Goal: Task Accomplishment & Management: Complete application form

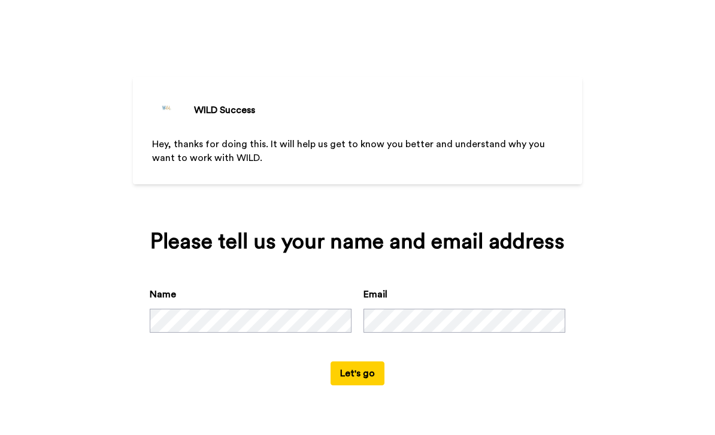
click at [365, 386] on button "Let's go" at bounding box center [358, 374] width 54 height 24
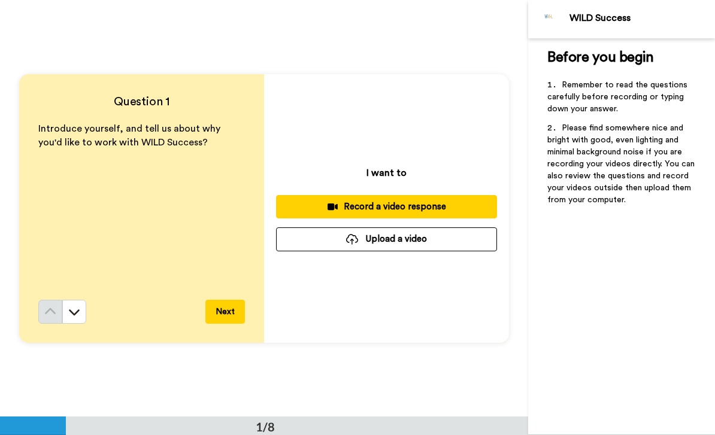
click at [310, 208] on div "Record a video response" at bounding box center [387, 207] width 202 height 13
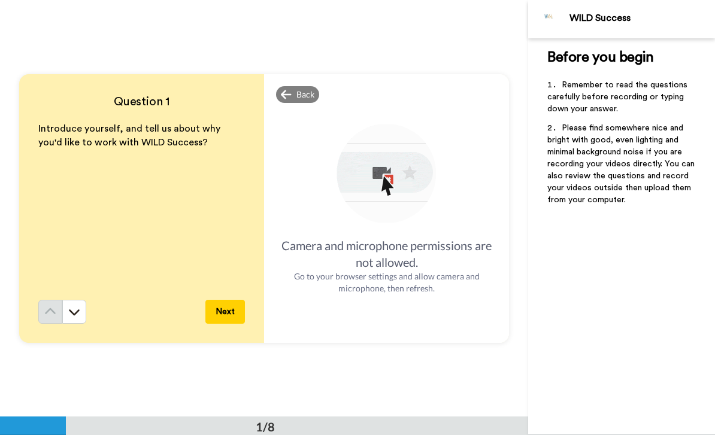
click at [305, 98] on span "Back" at bounding box center [305, 95] width 18 height 12
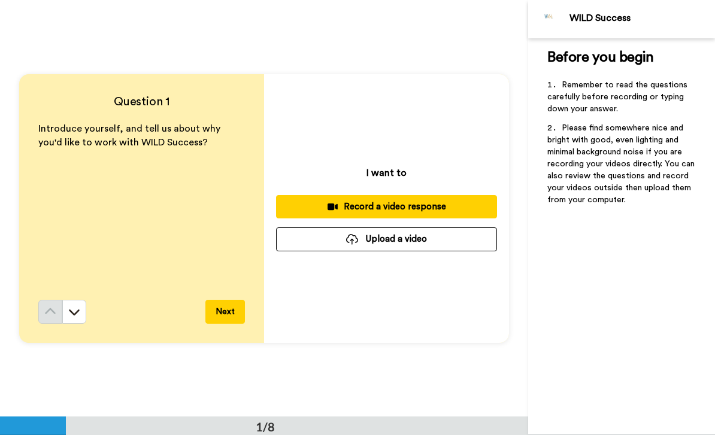
click at [435, 211] on div "Record a video response" at bounding box center [387, 207] width 202 height 13
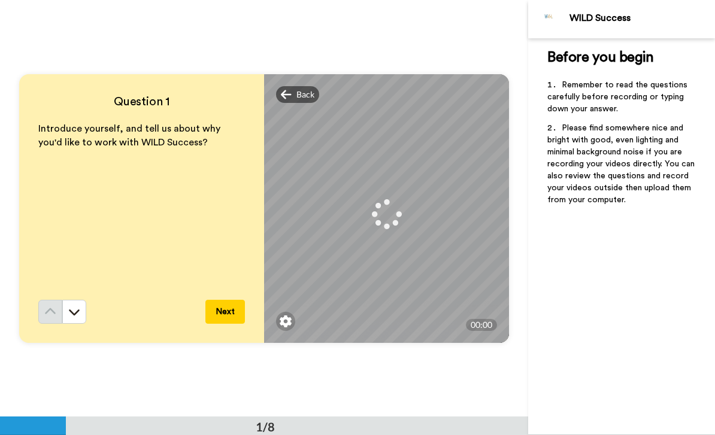
click at [306, 98] on span "Back" at bounding box center [305, 95] width 18 height 12
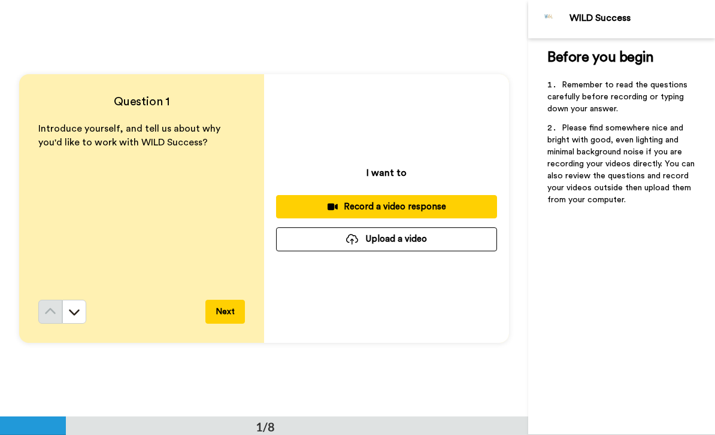
click at [460, 207] on div "Record a video response" at bounding box center [387, 207] width 202 height 13
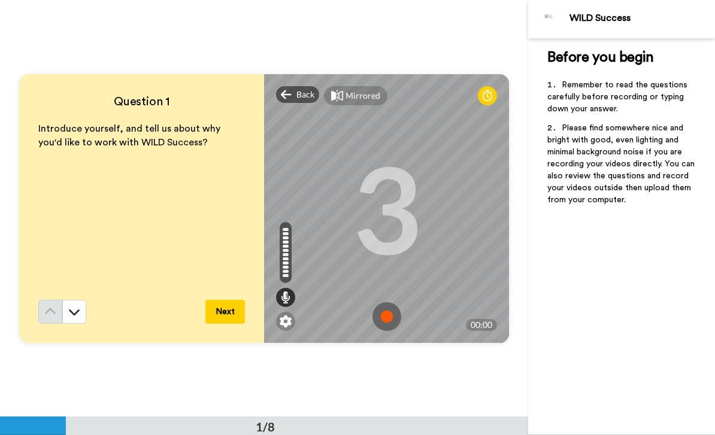
click at [391, 315] on img at bounding box center [387, 316] width 29 height 29
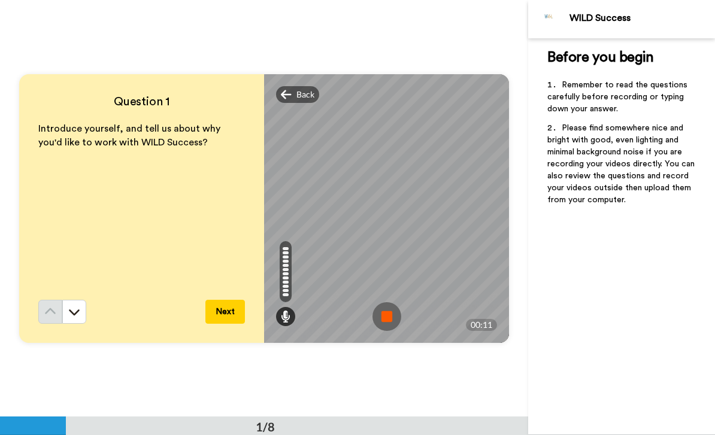
click at [389, 313] on img at bounding box center [387, 316] width 29 height 29
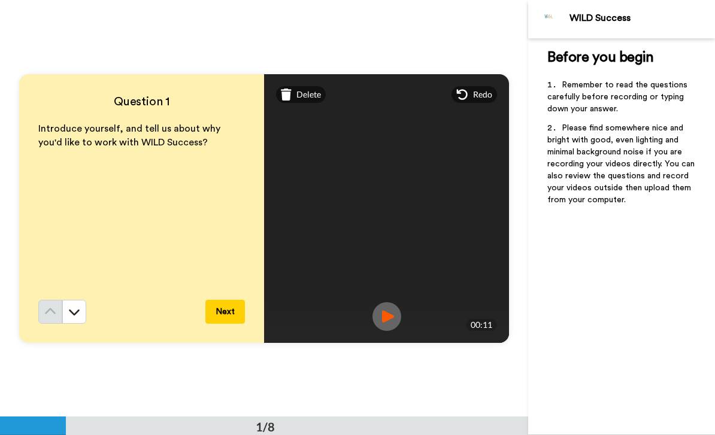
click at [299, 101] on div "Delete" at bounding box center [301, 94] width 50 height 17
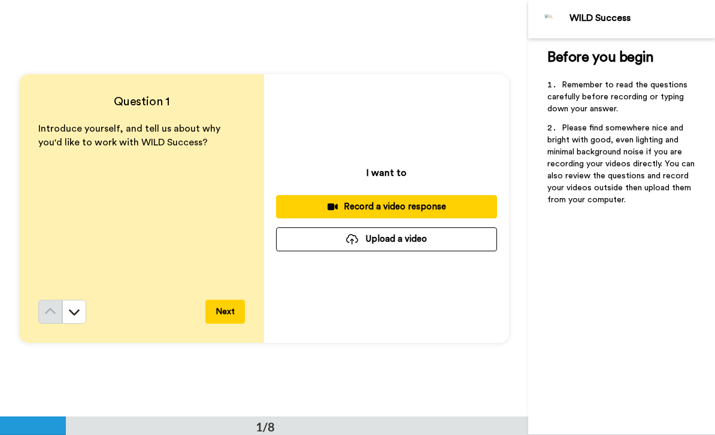
click at [447, 213] on div "Record a video response" at bounding box center [387, 207] width 202 height 13
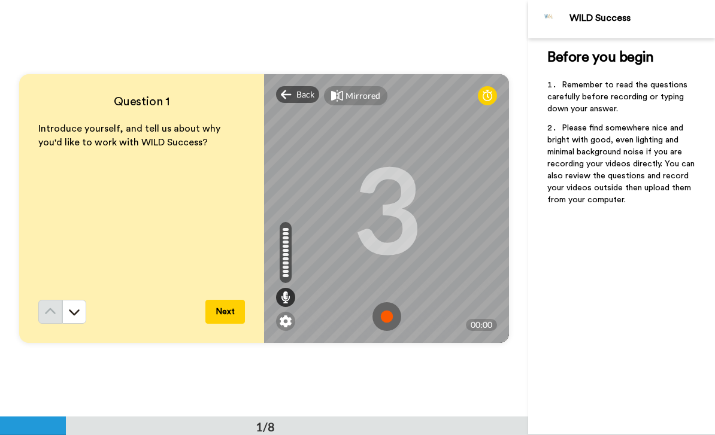
click at [393, 307] on img at bounding box center [387, 316] width 29 height 29
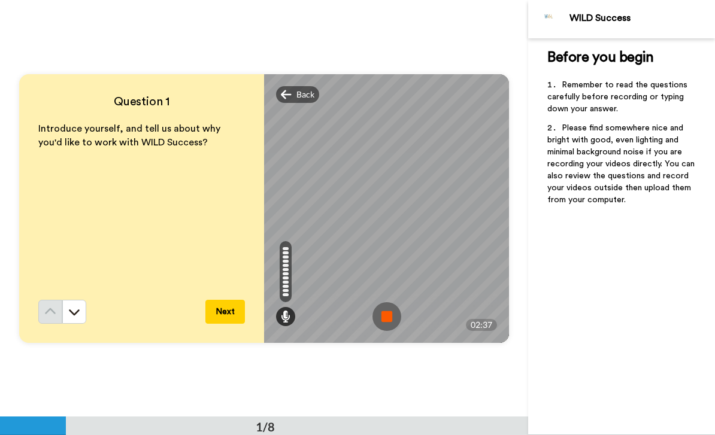
click at [383, 319] on img at bounding box center [387, 316] width 29 height 29
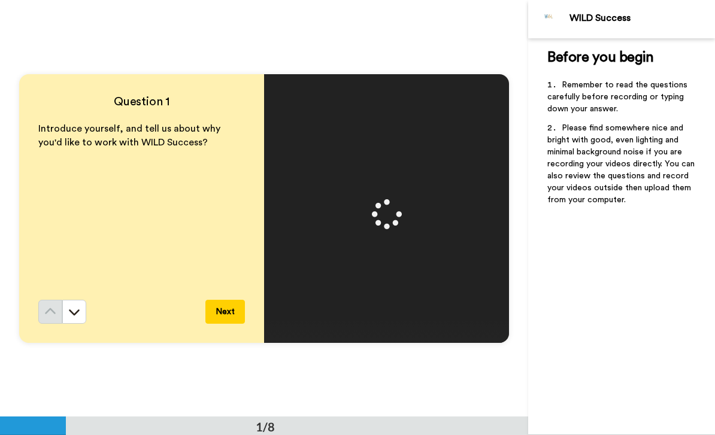
click at [4, 326] on div "Question 1 Introduce yourself, and tell us about why you'd like to work with WI…" at bounding box center [264, 208] width 528 height 417
click at [392, 310] on img at bounding box center [387, 316] width 29 height 29
click at [296, 87] on div "Delete" at bounding box center [301, 94] width 50 height 17
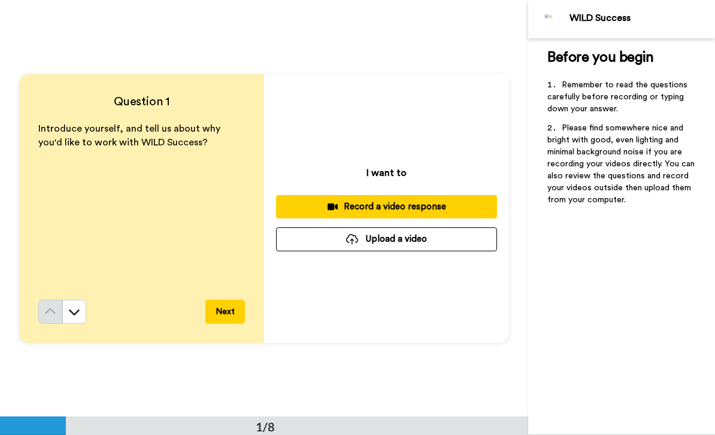
click at [443, 214] on button "Record a video response" at bounding box center [386, 206] width 221 height 23
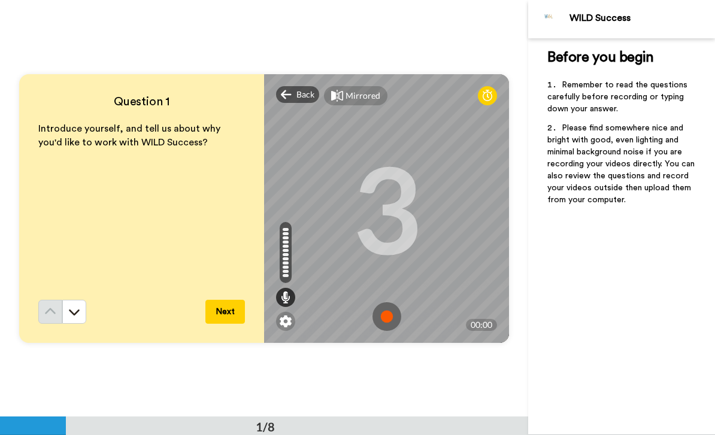
click at [392, 316] on img at bounding box center [387, 316] width 29 height 29
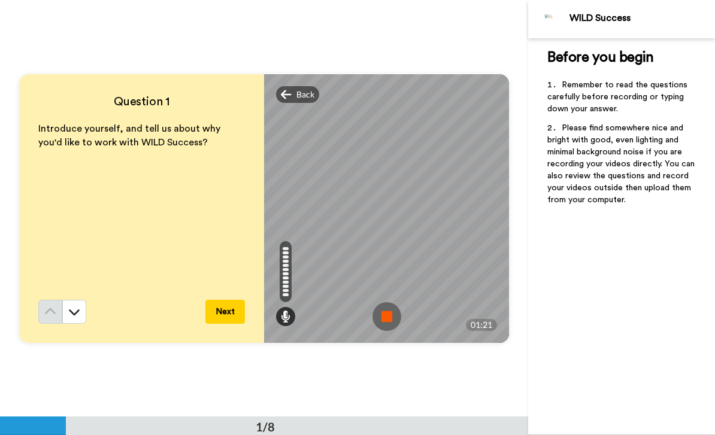
click at [395, 314] on img at bounding box center [387, 316] width 29 height 29
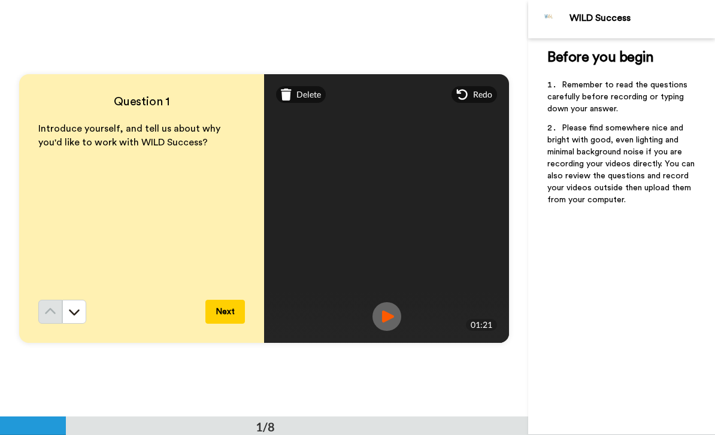
click at [298, 100] on span "Delete" at bounding box center [308, 95] width 25 height 12
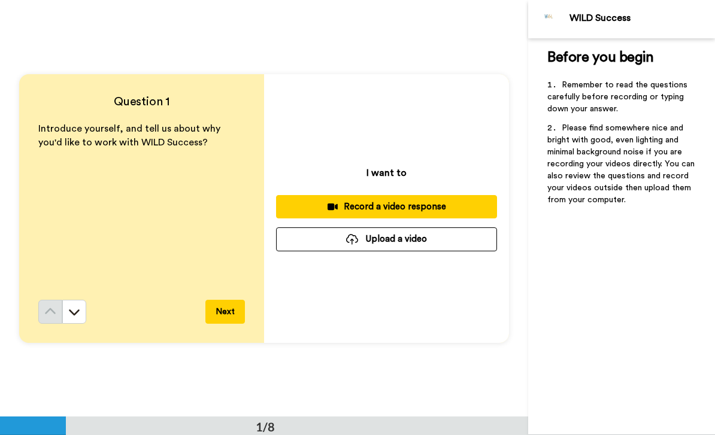
click at [366, 213] on div "Record a video response" at bounding box center [387, 207] width 202 height 13
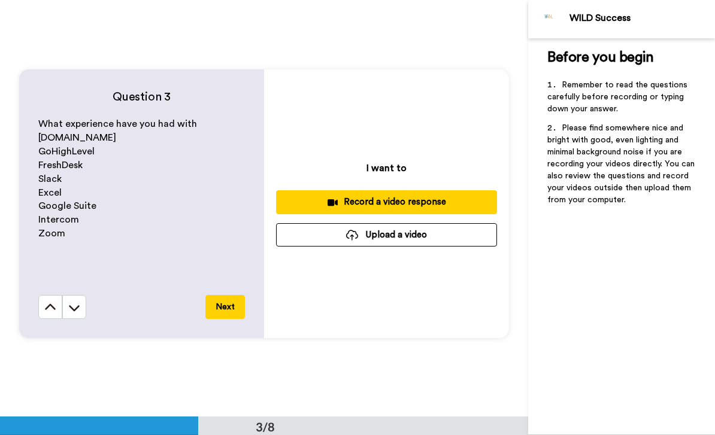
scroll to position [832, 0]
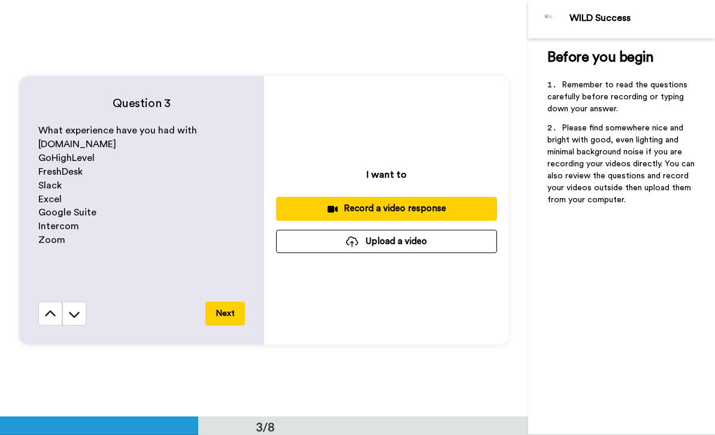
click at [42, 311] on button at bounding box center [50, 314] width 24 height 24
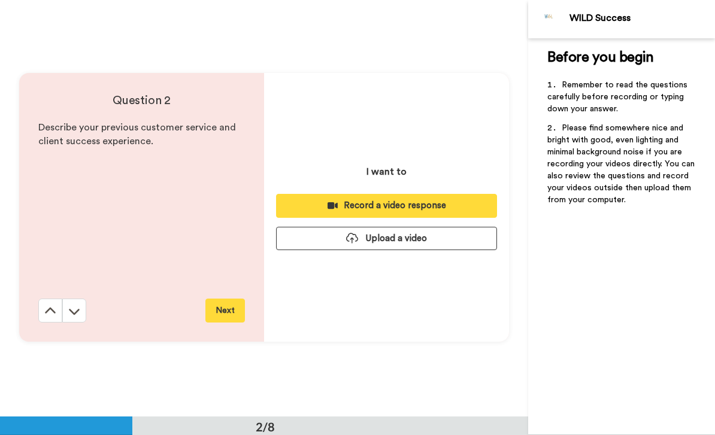
scroll to position [417, 0]
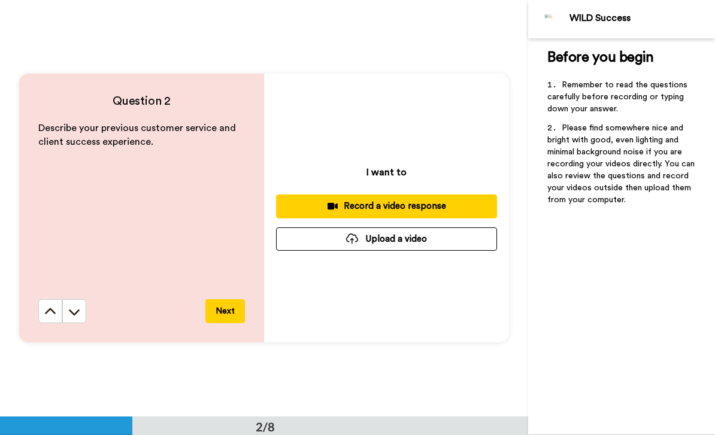
click at [47, 317] on icon at bounding box center [50, 312] width 12 height 12
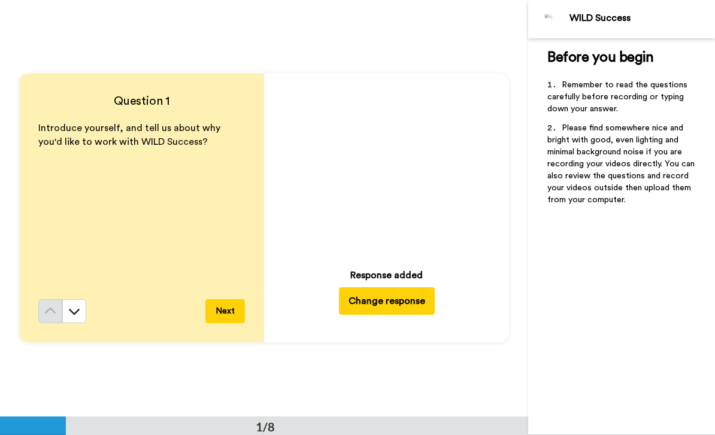
scroll to position [0, 0]
click at [347, 301] on button "Change response" at bounding box center [387, 302] width 96 height 28
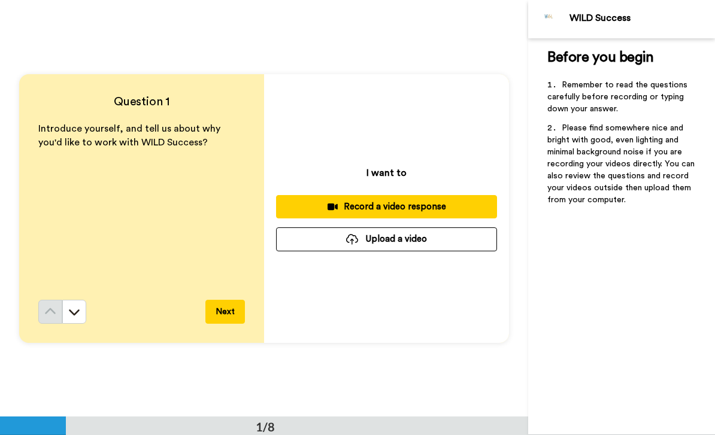
click at [301, 200] on button "Record a video response" at bounding box center [386, 206] width 221 height 23
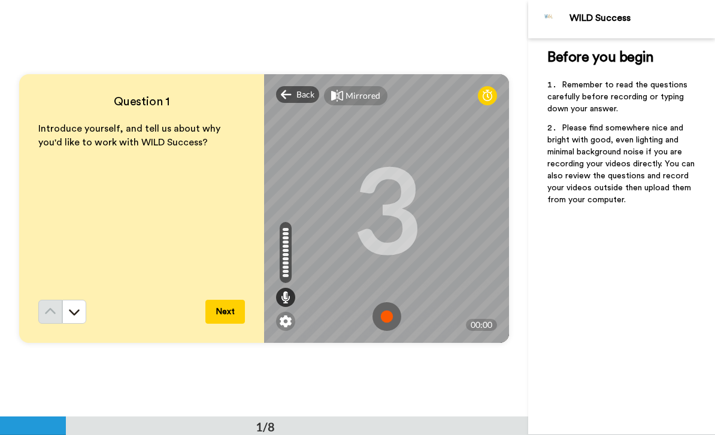
click at [373, 320] on img at bounding box center [387, 316] width 29 height 29
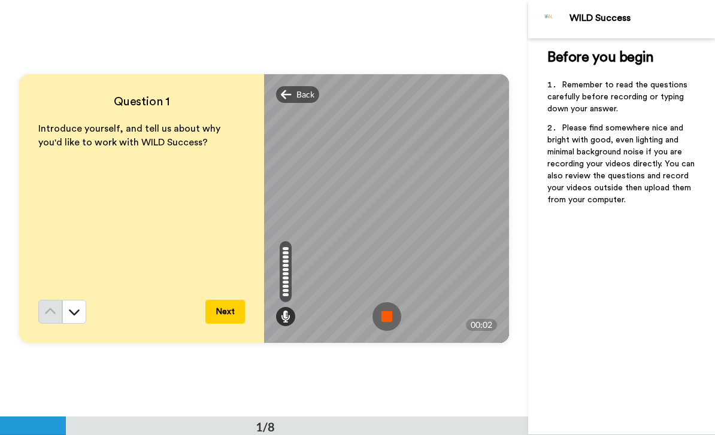
click at [389, 313] on img at bounding box center [387, 316] width 29 height 29
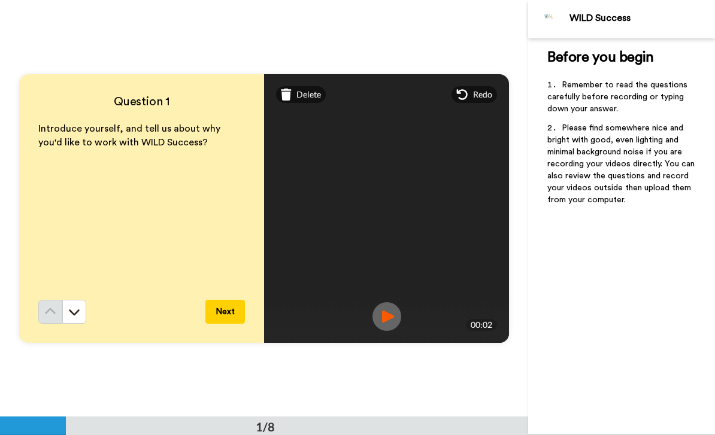
click at [319, 96] on span "Delete" at bounding box center [308, 95] width 25 height 12
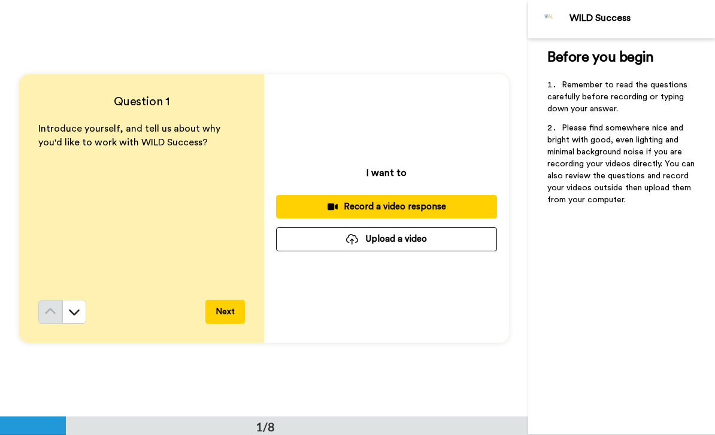
click at [381, 212] on div "Record a video response" at bounding box center [387, 207] width 202 height 13
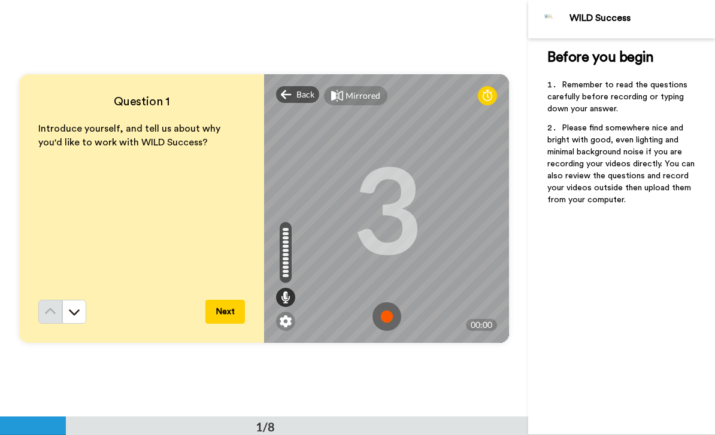
click at [385, 322] on img at bounding box center [387, 316] width 29 height 29
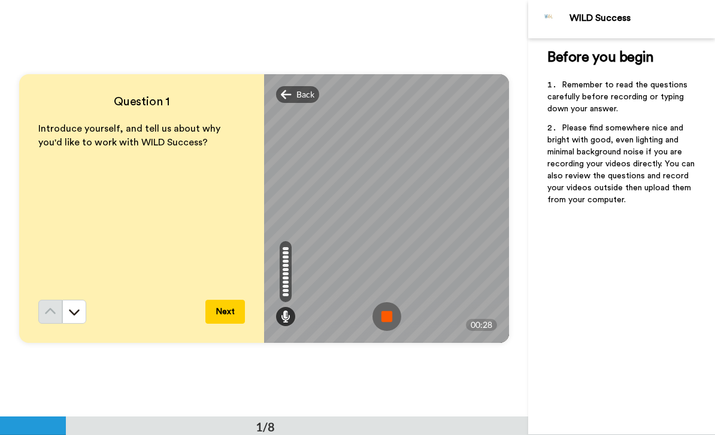
click at [396, 311] on img at bounding box center [387, 316] width 29 height 29
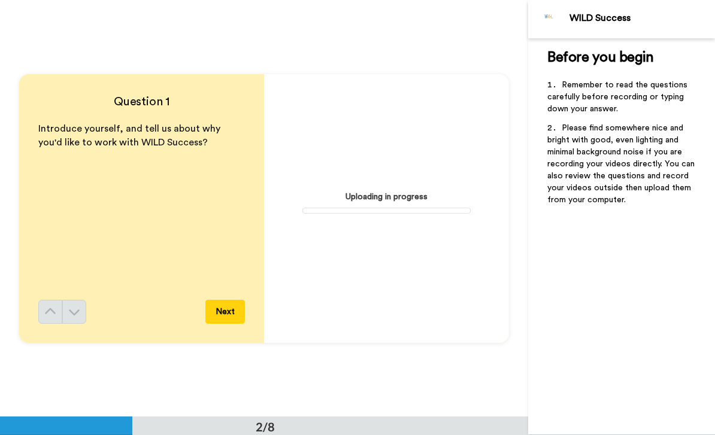
scroll to position [334, 0]
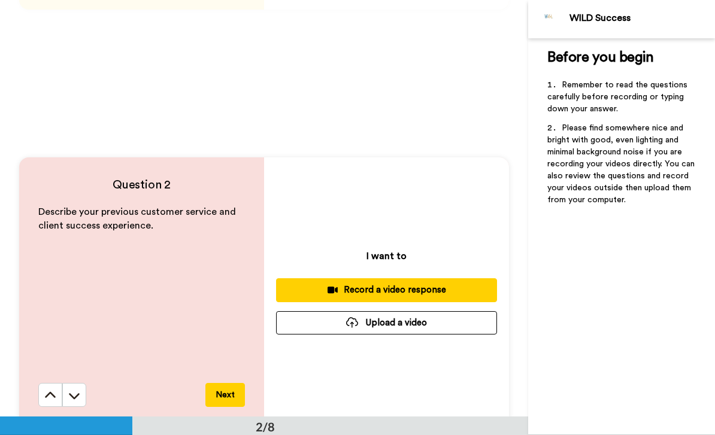
click at [59, 401] on button at bounding box center [50, 395] width 24 height 24
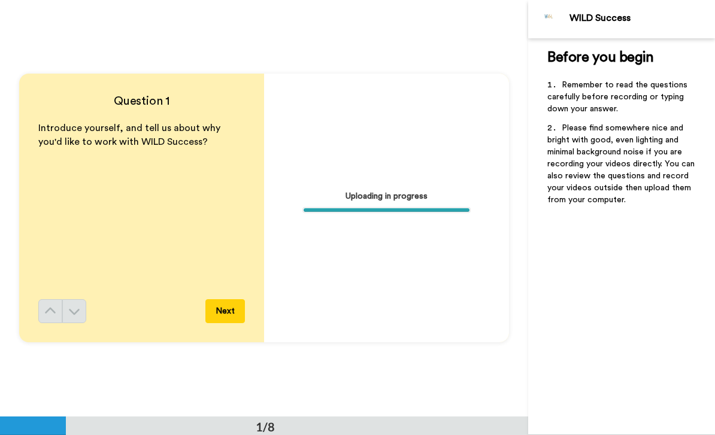
scroll to position [0, 0]
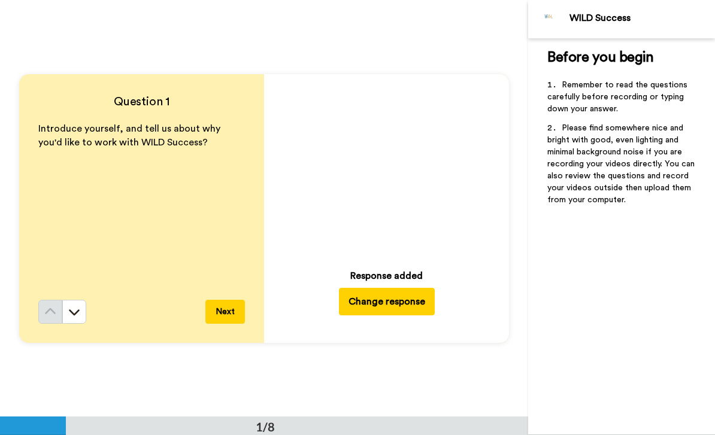
click at [395, 307] on button "Change response" at bounding box center [387, 302] width 96 height 28
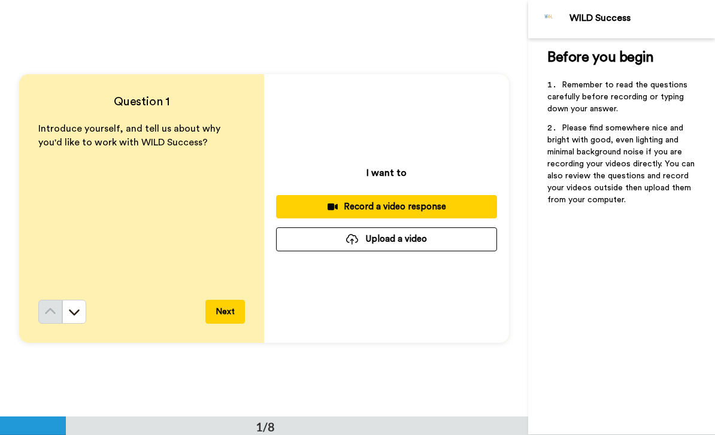
click at [383, 216] on button "Record a video response" at bounding box center [386, 206] width 221 height 23
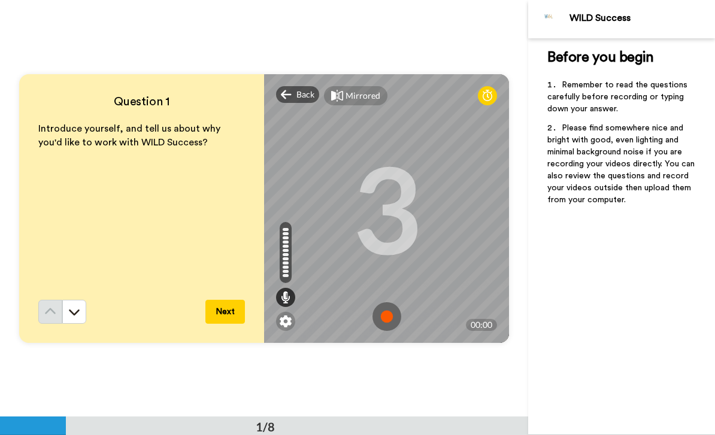
click at [385, 315] on img at bounding box center [387, 316] width 29 height 29
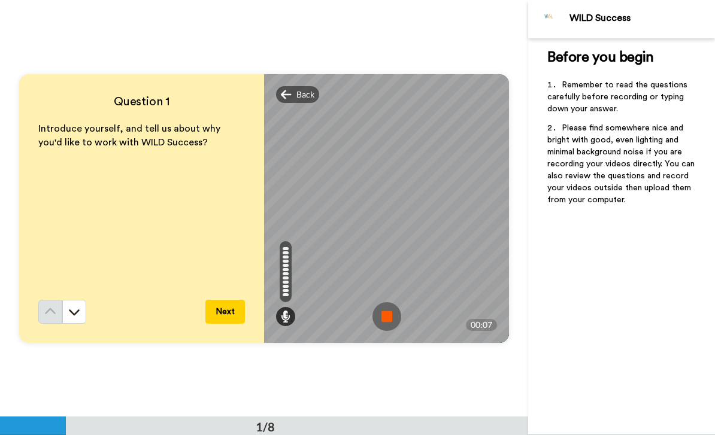
click at [385, 309] on img at bounding box center [387, 316] width 29 height 29
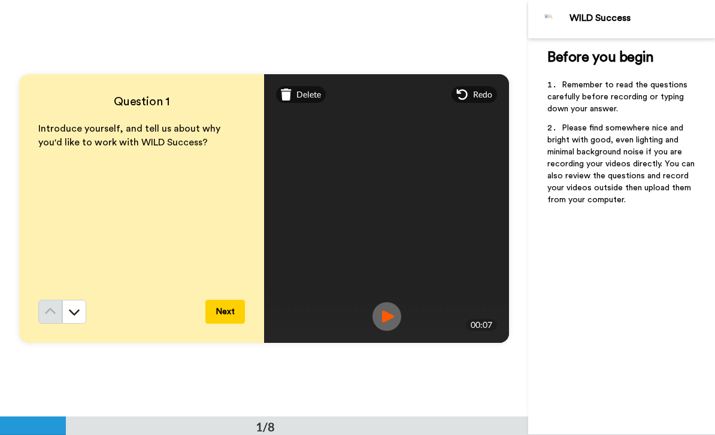
click at [313, 98] on span "Delete" at bounding box center [308, 95] width 25 height 12
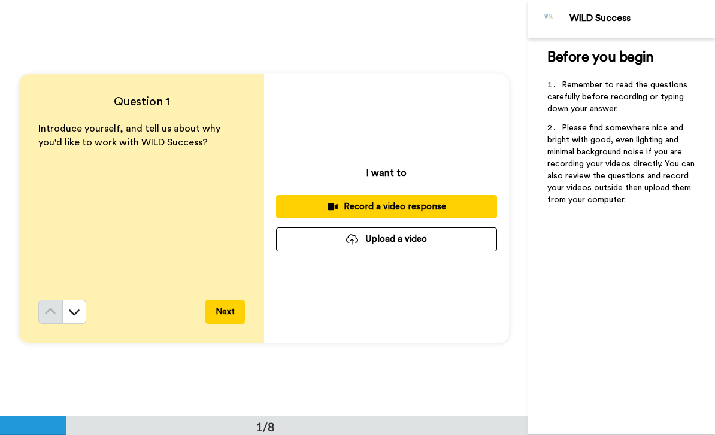
click at [396, 209] on div "Record a video response" at bounding box center [387, 207] width 202 height 13
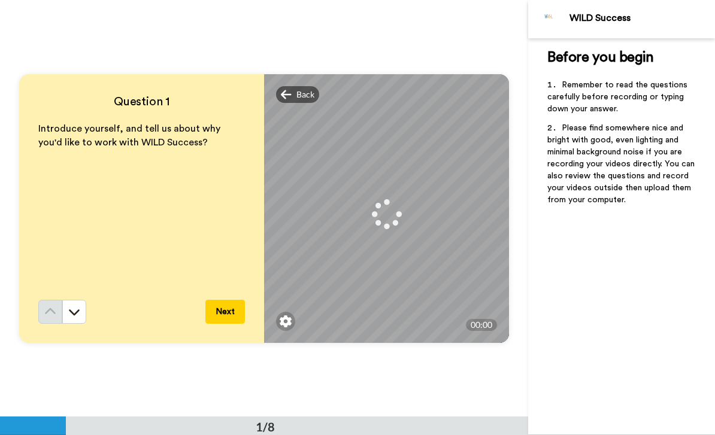
click at [338, 382] on div "Question 1 Introduce yourself, and tell us about why you'd like to work with WI…" at bounding box center [264, 208] width 528 height 417
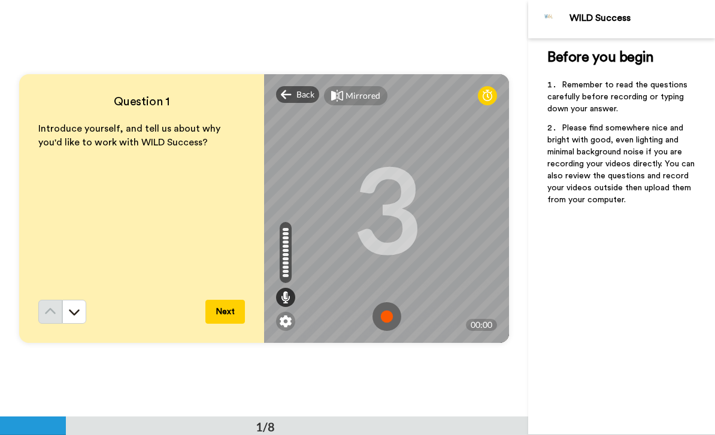
click at [384, 322] on img at bounding box center [387, 316] width 29 height 29
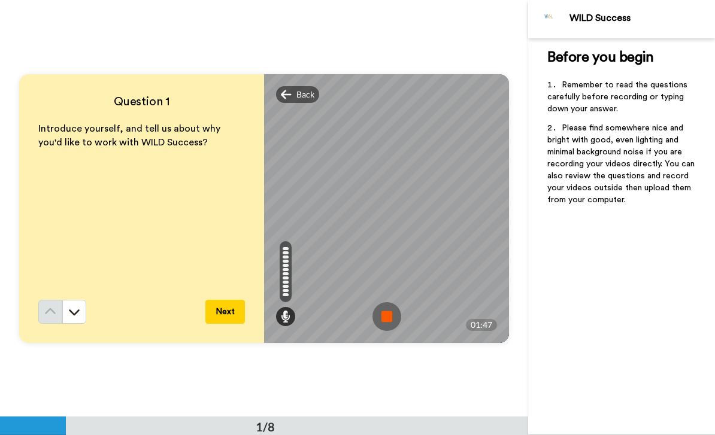
click at [377, 311] on img at bounding box center [387, 316] width 29 height 29
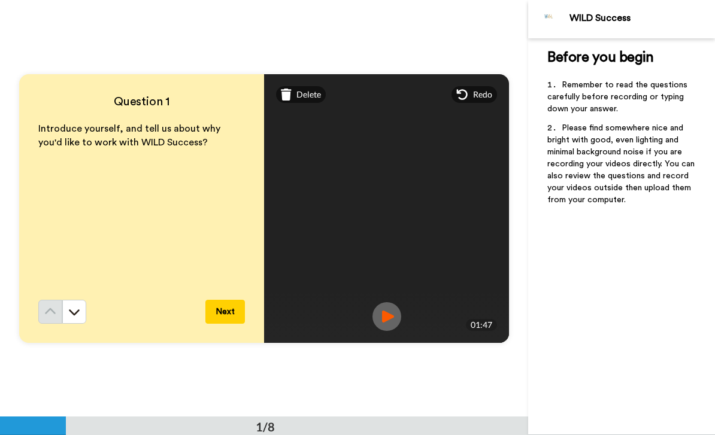
click at [218, 312] on button "Next" at bounding box center [225, 312] width 40 height 24
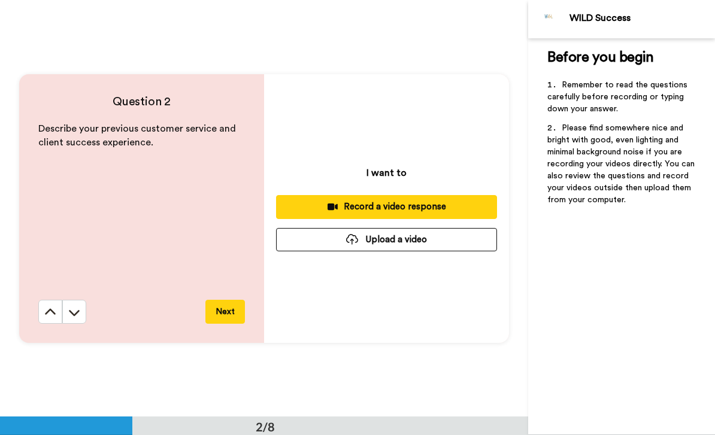
scroll to position [417, 0]
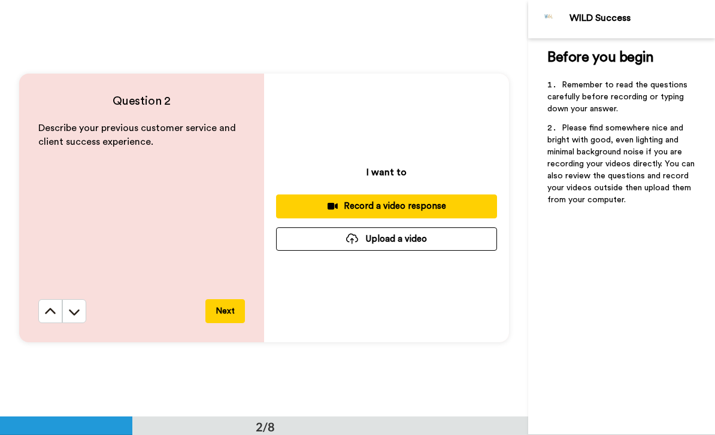
click at [418, 213] on button "Record a video response" at bounding box center [386, 206] width 221 height 23
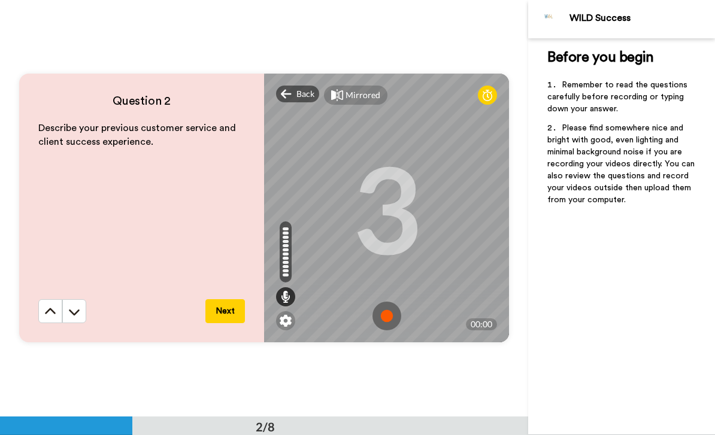
click at [392, 314] on img at bounding box center [387, 316] width 29 height 29
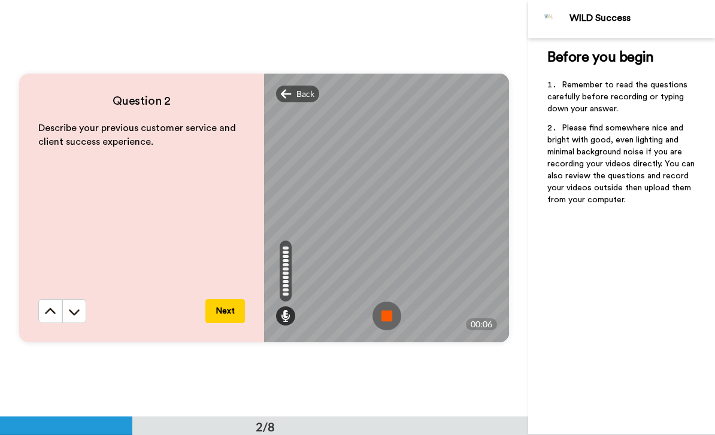
click at [395, 323] on img at bounding box center [387, 316] width 29 height 29
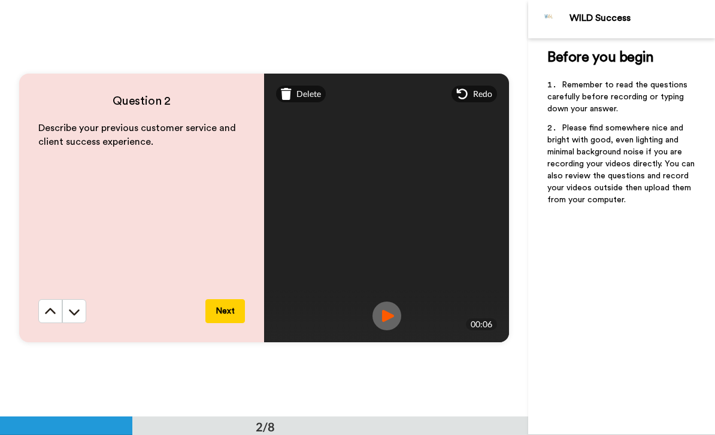
click at [324, 383] on div "Question 2 Describe your previous customer service and client success experienc…" at bounding box center [264, 207] width 528 height 417
click at [235, 311] on button "Next" at bounding box center [225, 311] width 40 height 24
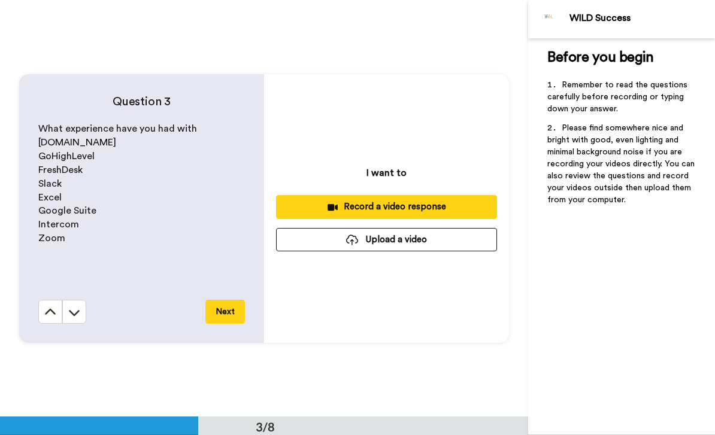
scroll to position [834, 0]
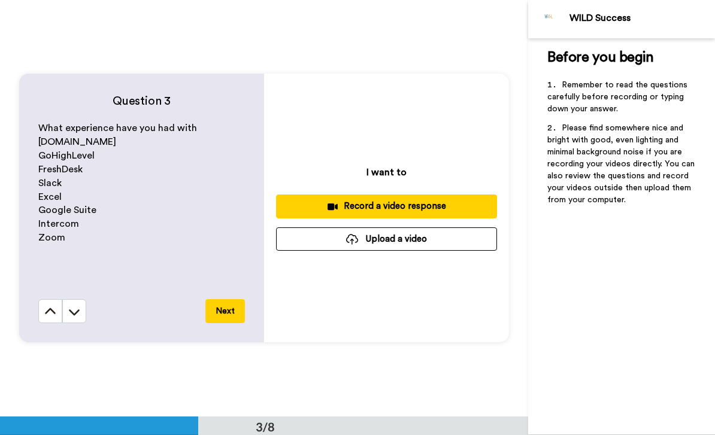
click at [67, 335] on div "Question 3 What experience have you had with [DOMAIN_NAME] GoHighLevel FreshDes…" at bounding box center [141, 208] width 245 height 269
click at [44, 313] on icon at bounding box center [50, 312] width 12 height 12
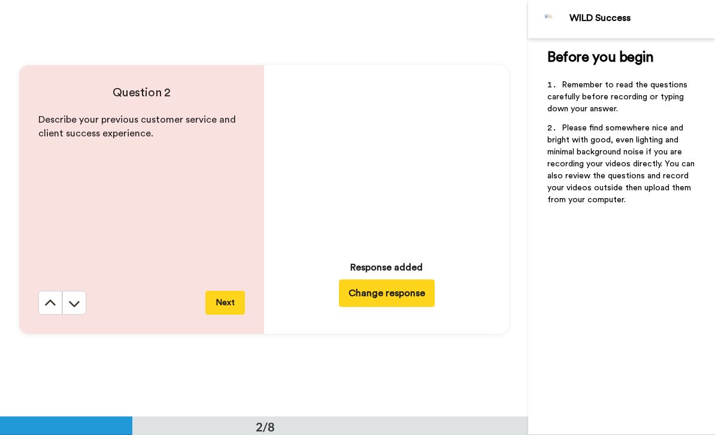
scroll to position [417, 0]
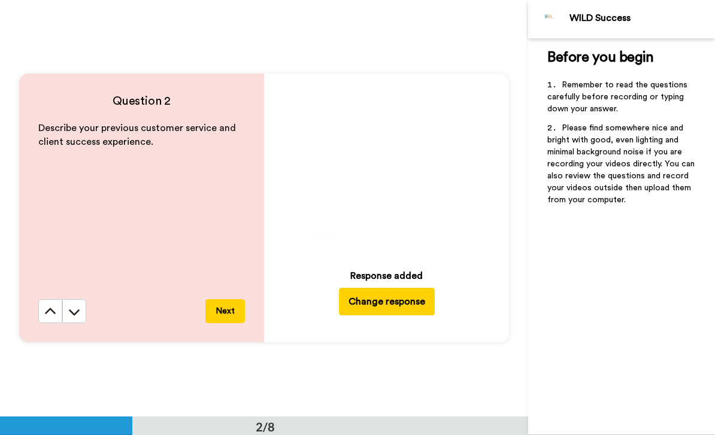
click at [390, 297] on button "Change response" at bounding box center [387, 302] width 96 height 28
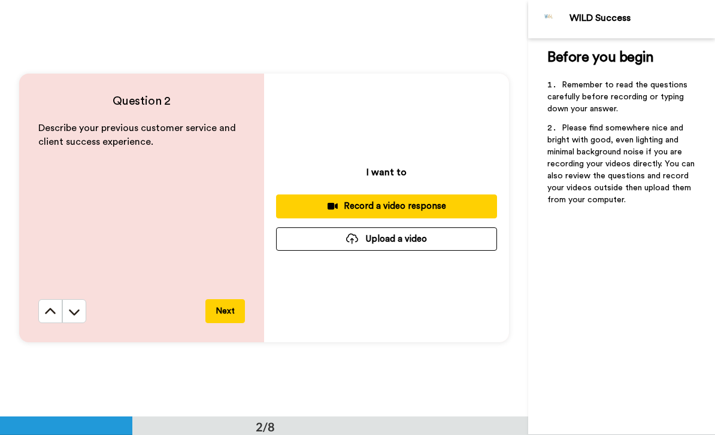
click at [410, 199] on button "Record a video response" at bounding box center [386, 206] width 221 height 23
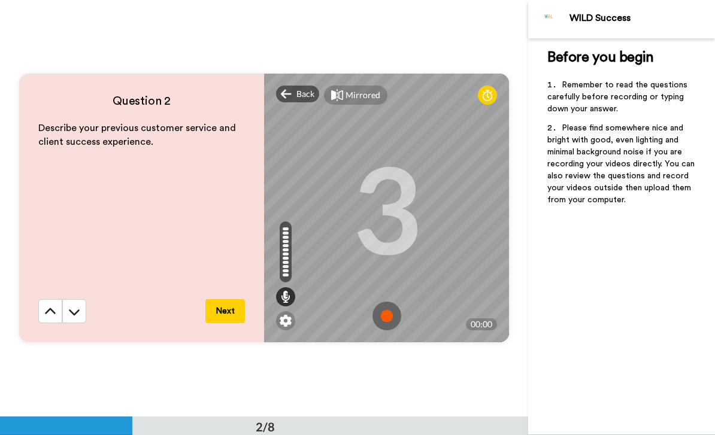
click at [387, 319] on img at bounding box center [387, 316] width 29 height 29
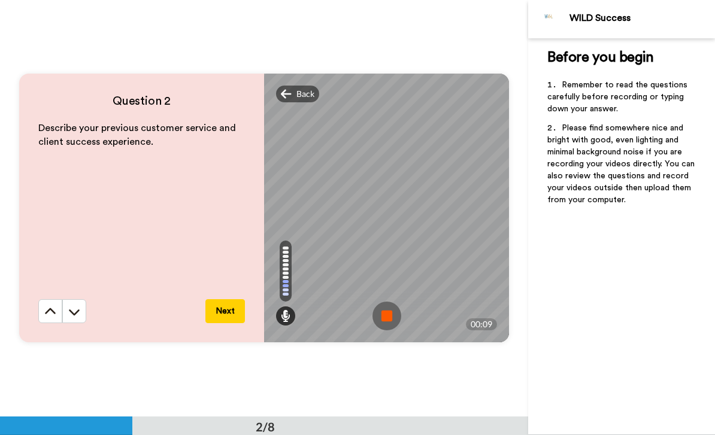
click at [388, 306] on img at bounding box center [387, 316] width 29 height 29
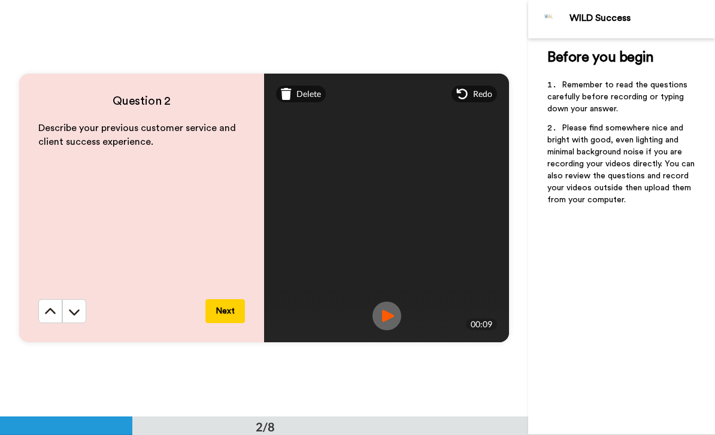
click at [298, 102] on div "Delete" at bounding box center [301, 94] width 50 height 17
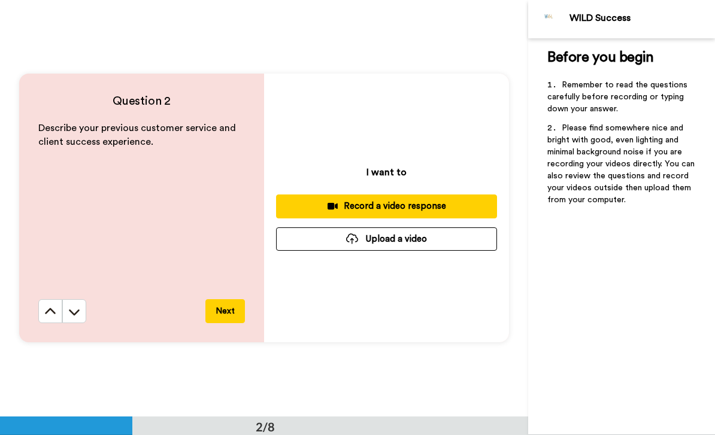
click at [384, 201] on div "Record a video response" at bounding box center [387, 206] width 202 height 13
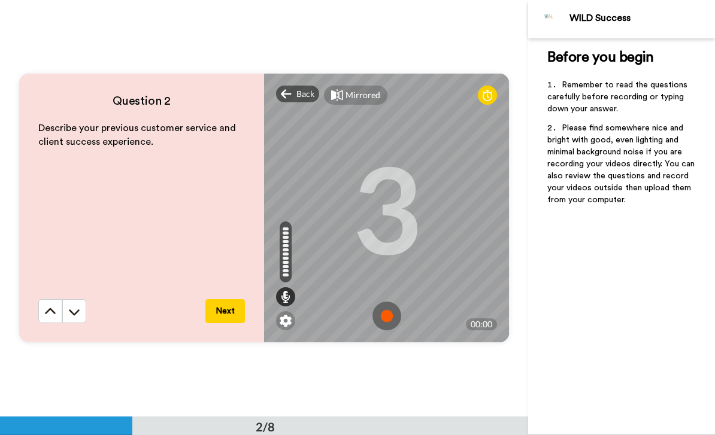
click at [385, 317] on img at bounding box center [387, 316] width 29 height 29
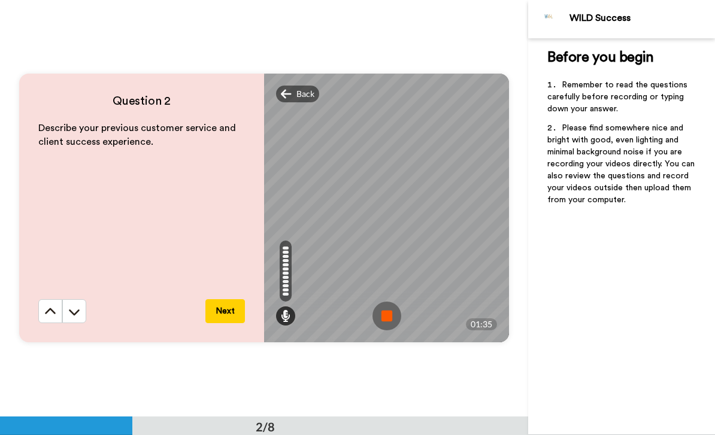
click at [380, 319] on img at bounding box center [387, 316] width 29 height 29
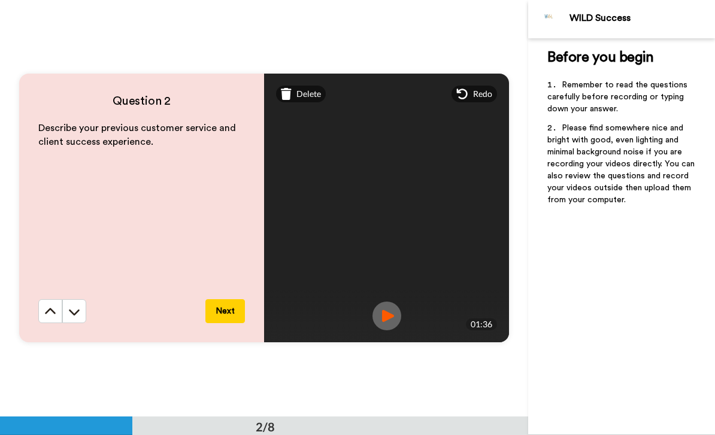
click at [304, 87] on div "Delete" at bounding box center [301, 94] width 50 height 17
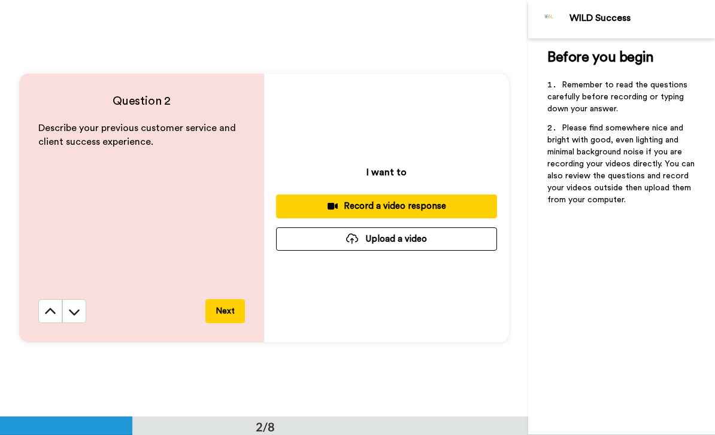
click at [381, 205] on div "Record a video response" at bounding box center [387, 206] width 202 height 13
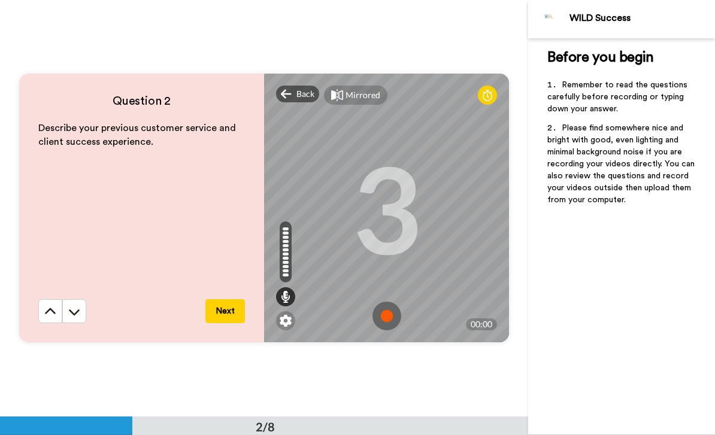
click at [385, 313] on img at bounding box center [387, 316] width 29 height 29
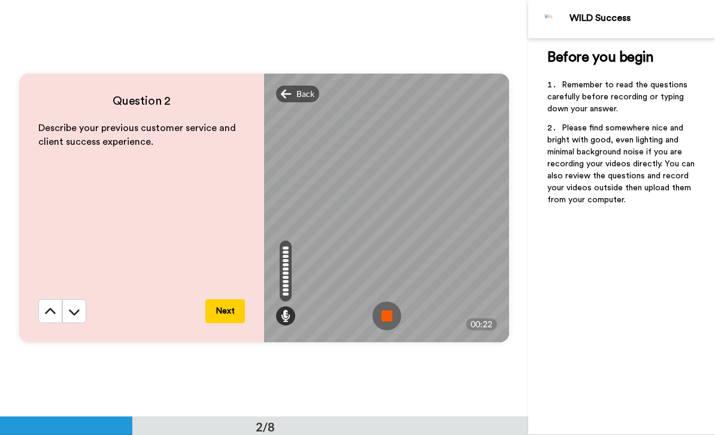
click at [391, 313] on img at bounding box center [387, 316] width 29 height 29
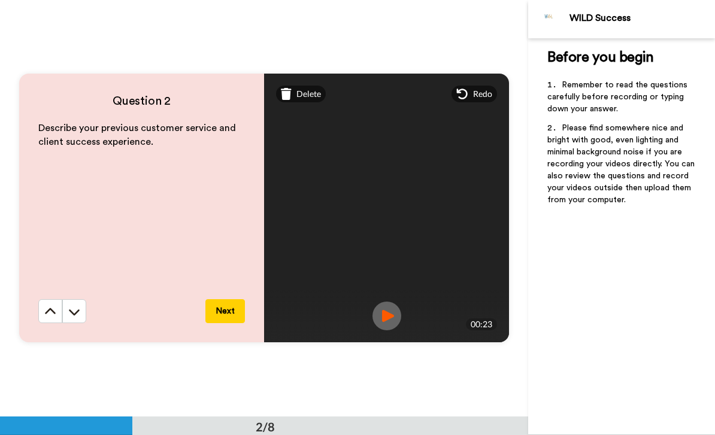
click at [309, 101] on div "Delete" at bounding box center [301, 94] width 50 height 17
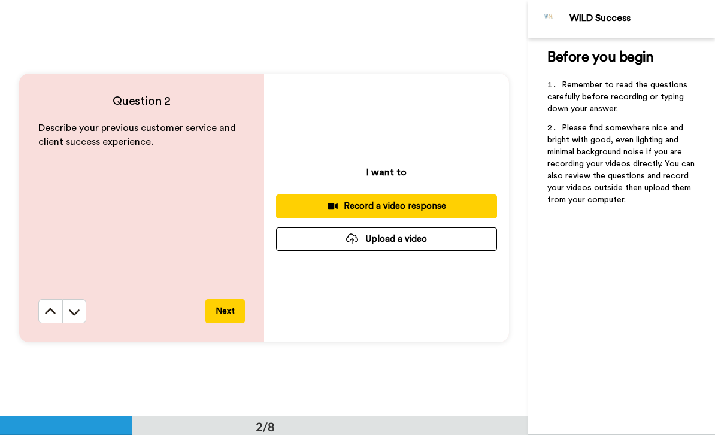
click at [387, 207] on div "Record a video response" at bounding box center [387, 206] width 202 height 13
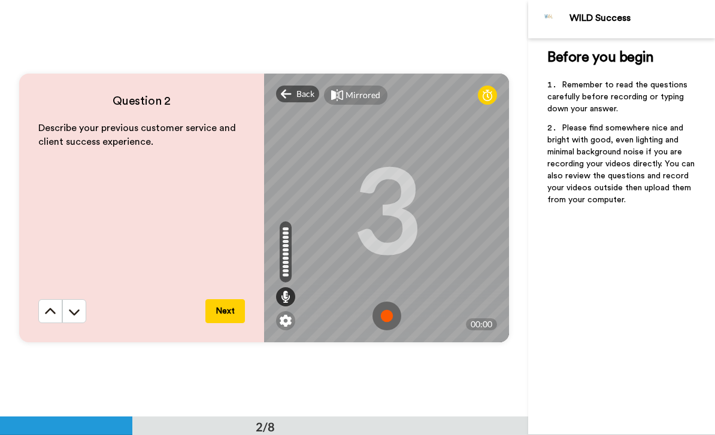
click at [386, 311] on img at bounding box center [387, 316] width 29 height 29
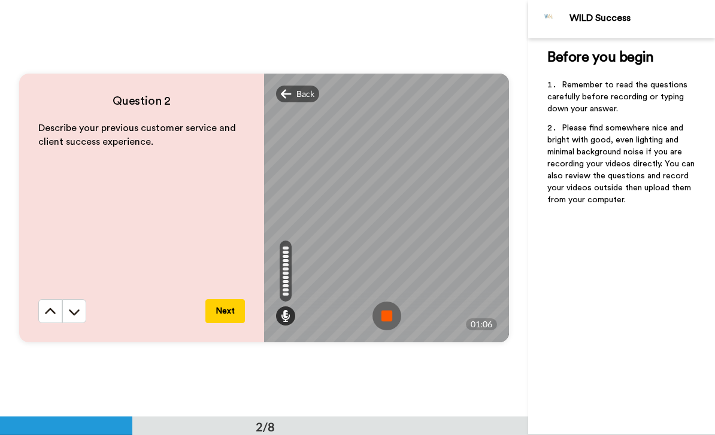
click at [389, 314] on img at bounding box center [387, 316] width 29 height 29
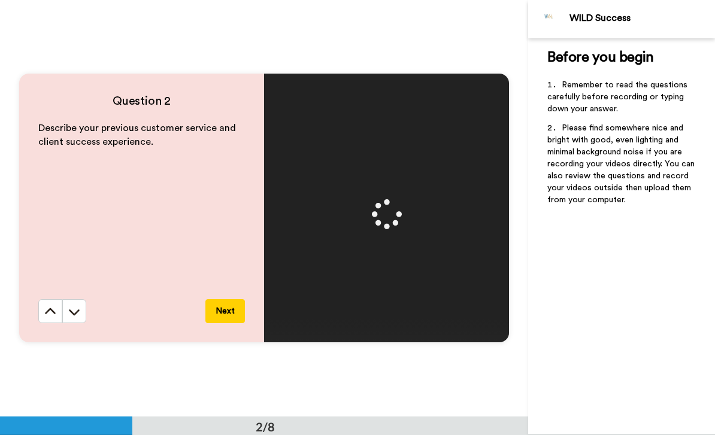
click at [297, 257] on video at bounding box center [386, 208] width 539 height 269
click at [219, 314] on button "Next" at bounding box center [225, 311] width 40 height 24
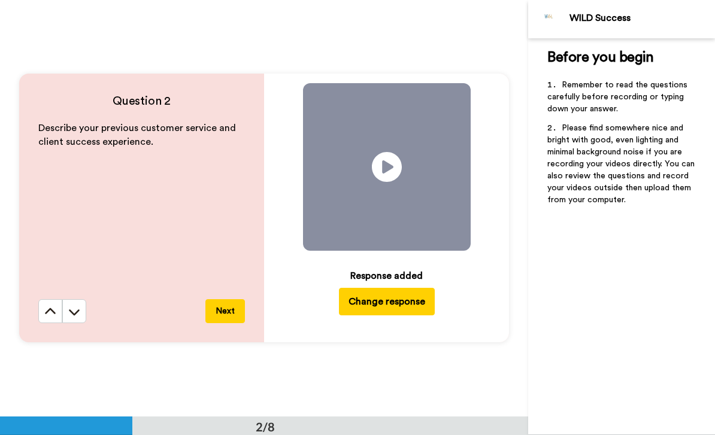
scroll to position [834, 0]
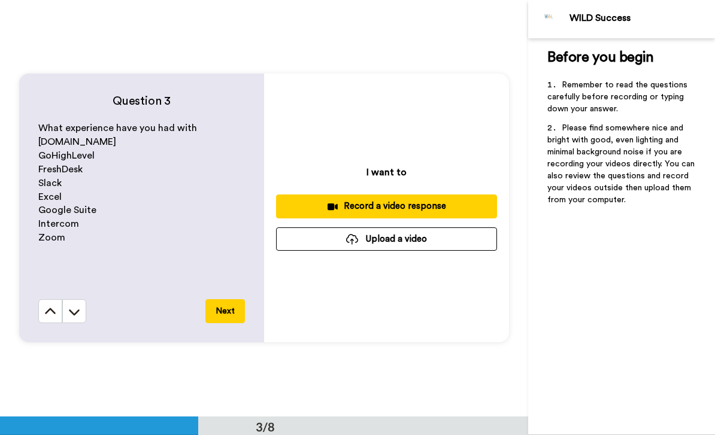
click at [437, 217] on button "Record a video response" at bounding box center [386, 206] width 221 height 23
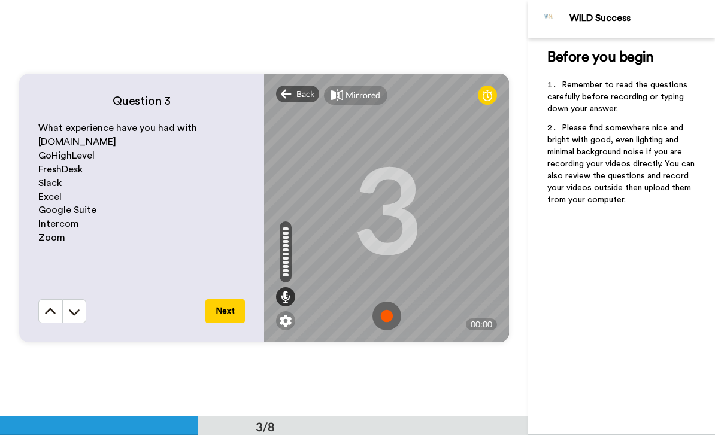
click at [386, 310] on img at bounding box center [387, 316] width 29 height 29
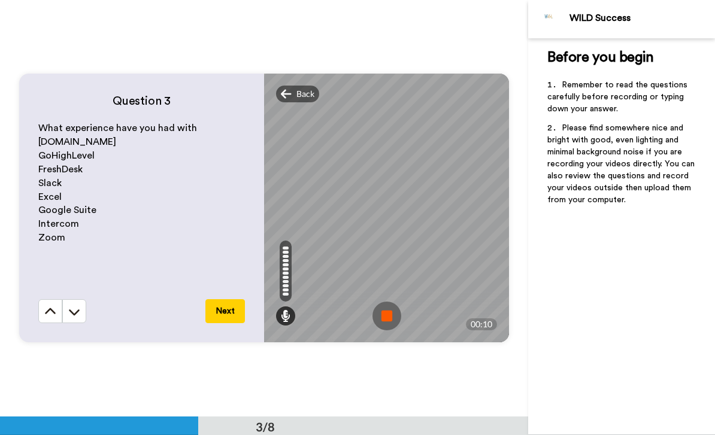
click at [388, 315] on img at bounding box center [387, 316] width 29 height 29
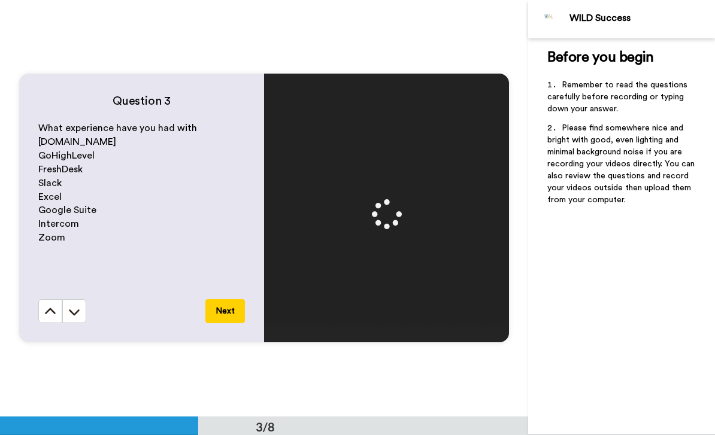
click at [272, 332] on video at bounding box center [386, 208] width 539 height 269
click at [232, 313] on button "Next" at bounding box center [225, 311] width 40 height 24
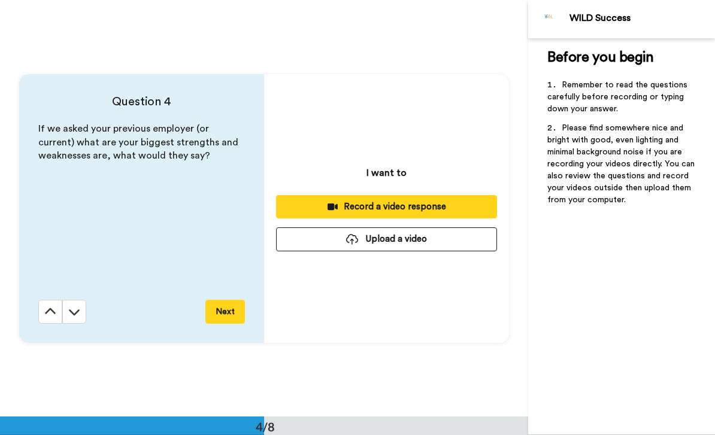
scroll to position [1252, 0]
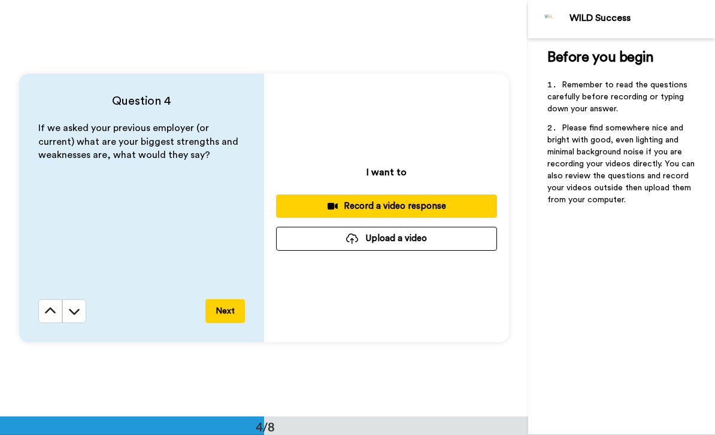
click at [435, 202] on div "Record a video response" at bounding box center [387, 206] width 202 height 13
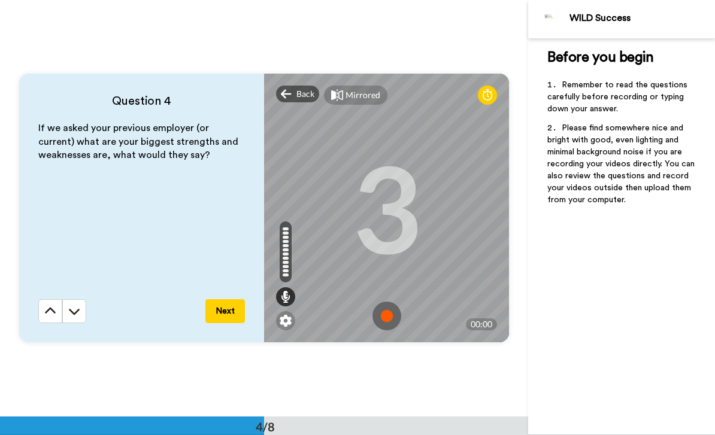
click at [382, 313] on img at bounding box center [387, 316] width 29 height 29
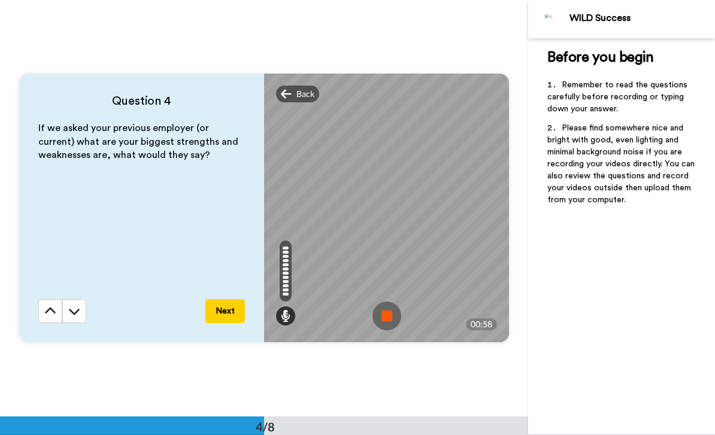
click at [390, 311] on img at bounding box center [387, 316] width 29 height 29
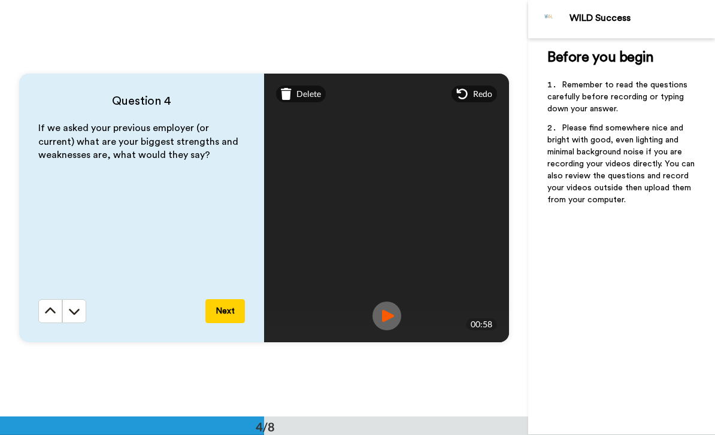
click at [230, 307] on button "Next" at bounding box center [225, 311] width 40 height 24
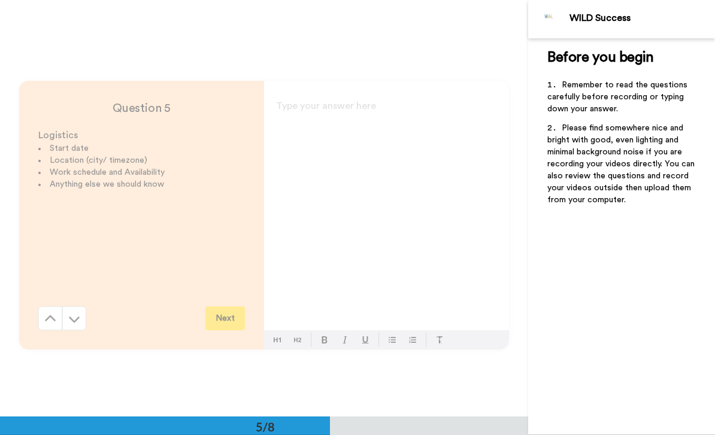
scroll to position [1669, 0]
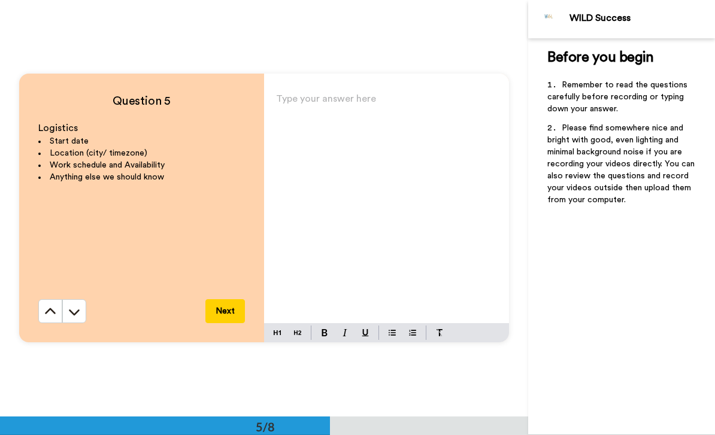
click at [395, 111] on p "Type your answer here ﻿" at bounding box center [386, 103] width 221 height 17
click at [344, 105] on p "Type your answer here ﻿" at bounding box center [386, 103] width 221 height 17
click at [527, 260] on div "Question 5 Logistics Start date Location (city/ timezone) Work schedule and Ava…" at bounding box center [264, 207] width 528 height 417
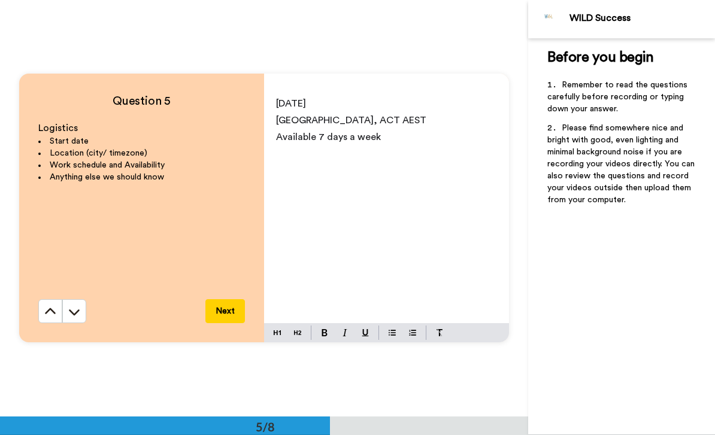
click at [387, 103] on p "[DATE]" at bounding box center [386, 103] width 221 height 17
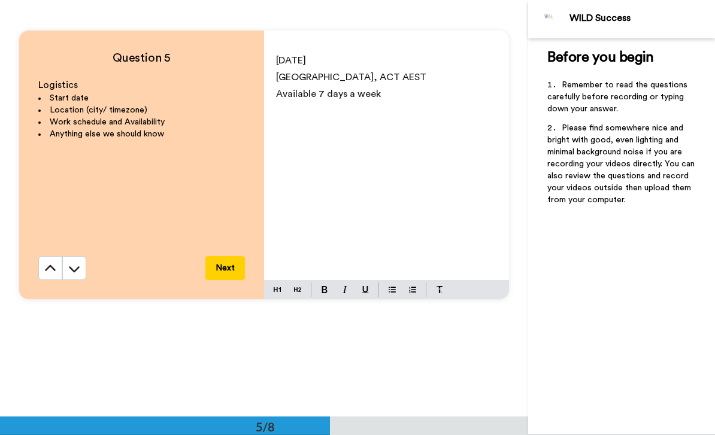
scroll to position [1714, 0]
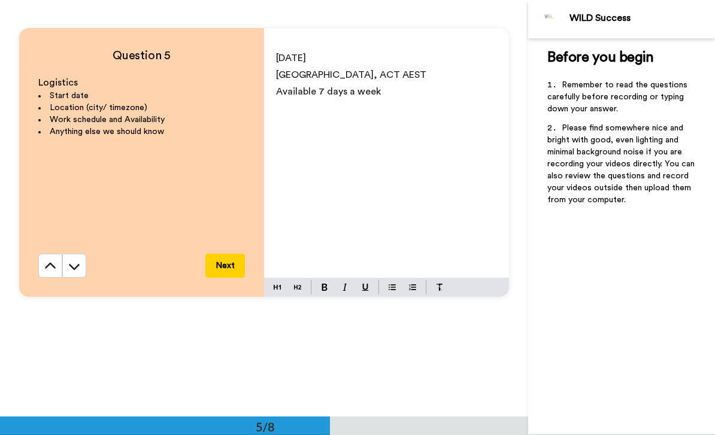
click at [231, 273] on button "Next" at bounding box center [225, 266] width 40 height 24
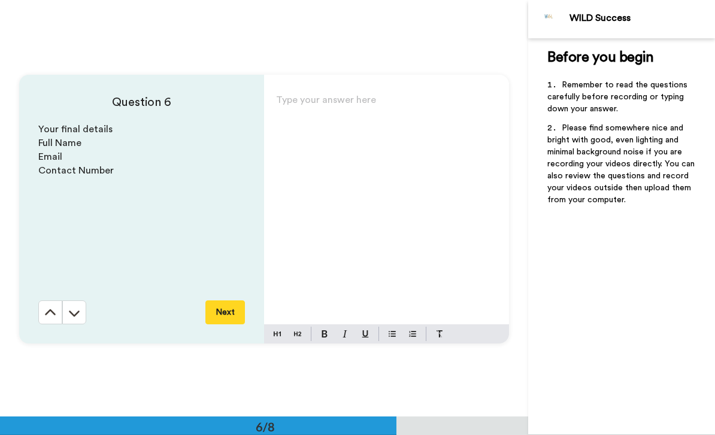
scroll to position [2085, 0]
click at [338, 126] on div "Type your answer here ﻿" at bounding box center [386, 206] width 245 height 233
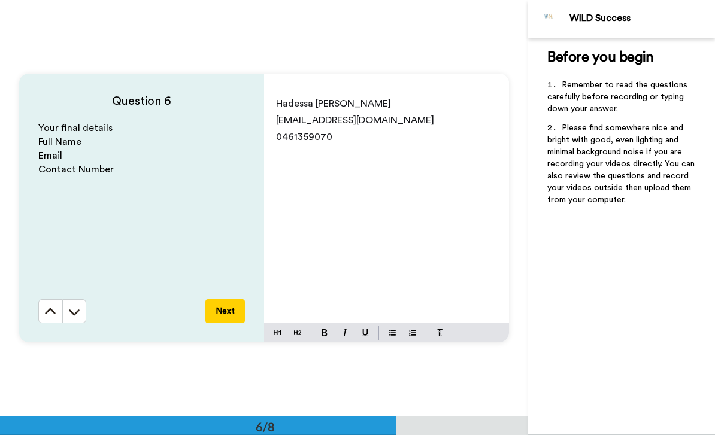
click at [224, 302] on button "Next" at bounding box center [225, 311] width 40 height 24
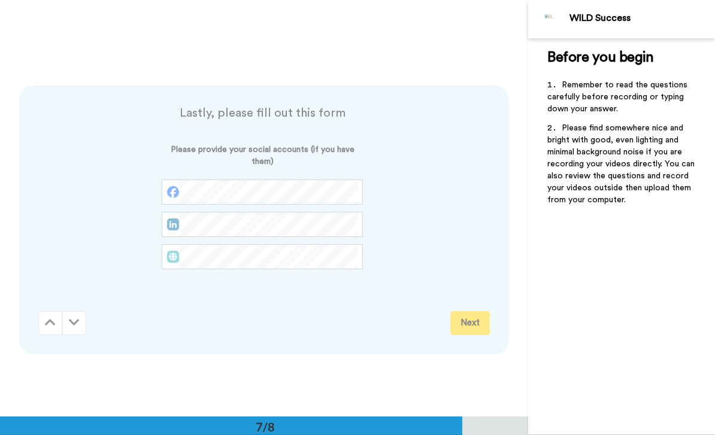
click at [310, 317] on div "Next" at bounding box center [264, 323] width 452 height 24
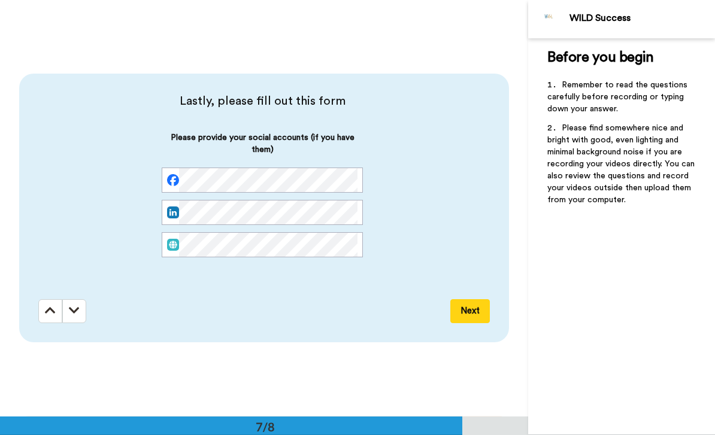
scroll to position [0, 6]
click at [472, 306] on button "Next" at bounding box center [470, 311] width 40 height 24
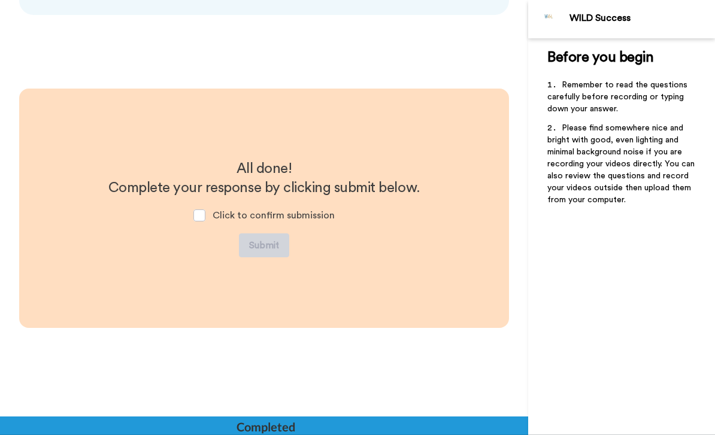
scroll to position [2831, 0]
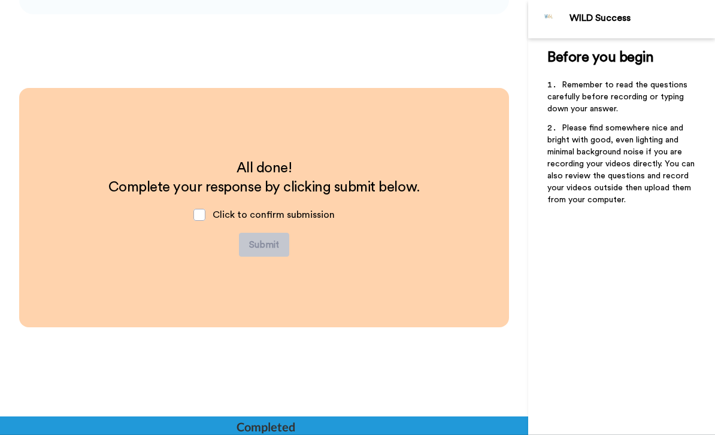
click at [204, 220] on span at bounding box center [199, 215] width 12 height 12
click at [192, 215] on div "Click to confirm submission" at bounding box center [264, 215] width 161 height 36
click at [267, 250] on button "Submit" at bounding box center [264, 245] width 50 height 24
